Goal: Task Accomplishment & Management: Use online tool/utility

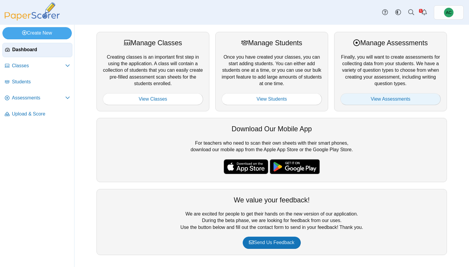
click at [393, 99] on link "View Assessments" at bounding box center [390, 99] width 100 height 12
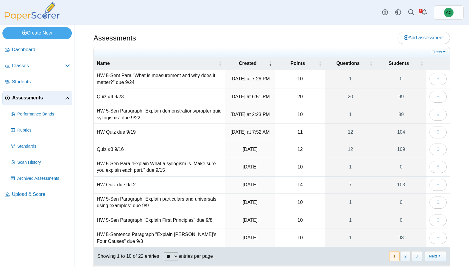
click at [133, 77] on td "HW 5-Sent Para "What is measurement and why does it matter?" due 9/24" at bounding box center [159, 79] width 131 height 18
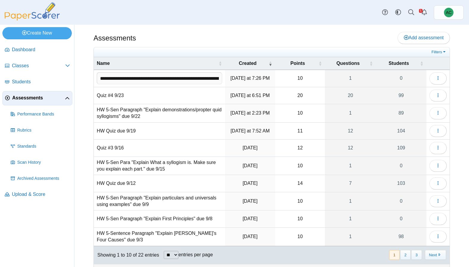
scroll to position [0, 40]
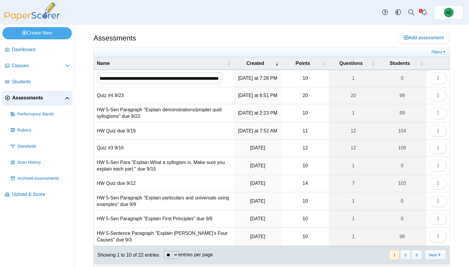
click at [133, 77] on input "**********" at bounding box center [159, 78] width 125 height 12
click at [435, 95] on button "button" at bounding box center [438, 96] width 17 height 12
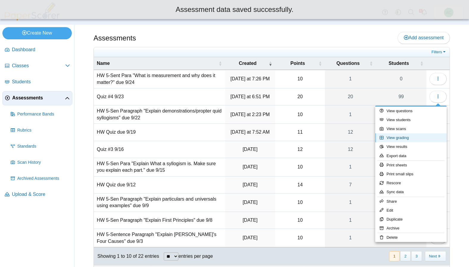
click at [417, 136] on link "View grading" at bounding box center [410, 137] width 71 height 9
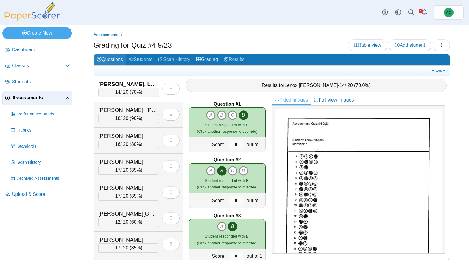
click at [122, 57] on link "Questions" at bounding box center [110, 60] width 32 height 11
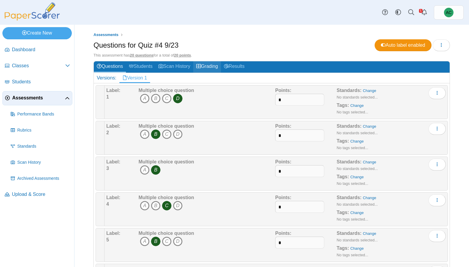
click at [210, 68] on link "Grading" at bounding box center [207, 66] width 28 height 11
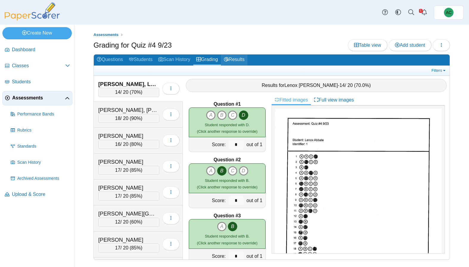
click at [240, 59] on link "Results" at bounding box center [234, 60] width 27 height 11
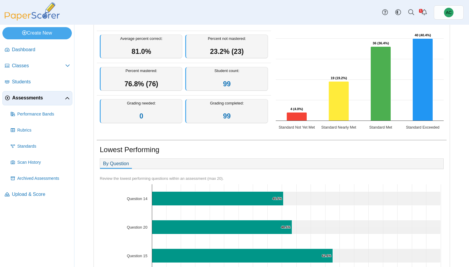
scroll to position [62, 0]
